Goal: Task Accomplishment & Management: Use online tool/utility

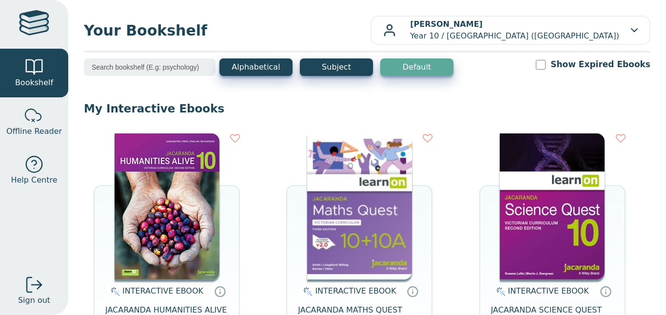
click at [169, 187] on img at bounding box center [167, 207] width 105 height 146
click at [379, 222] on img at bounding box center [359, 207] width 105 height 146
click at [537, 156] on img at bounding box center [552, 207] width 105 height 146
